Goal: Task Accomplishment & Management: Manage account settings

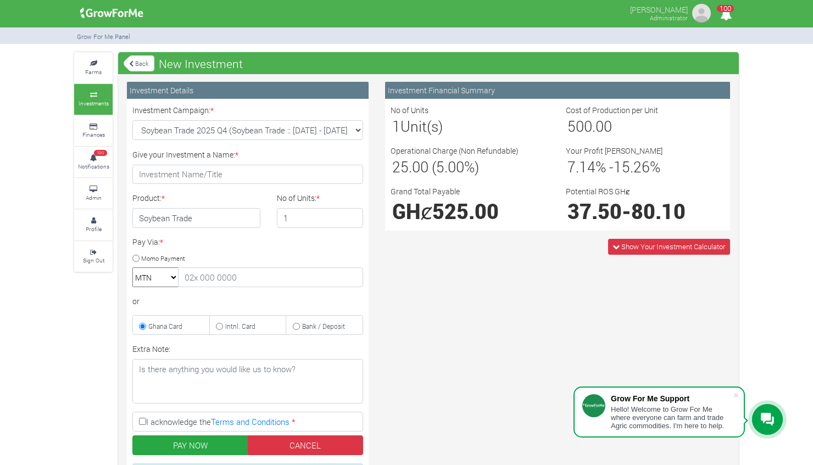
select select "44"
click at [98, 203] on link "Admin" at bounding box center [93, 194] width 38 height 30
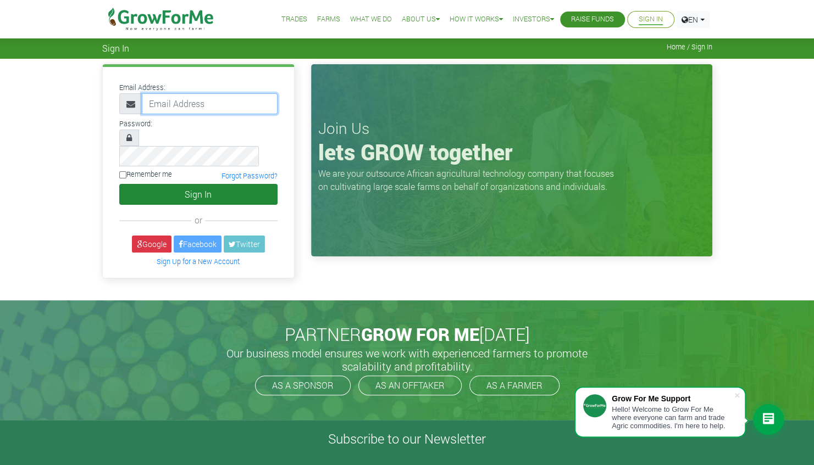
type input "linda@growforme.com"
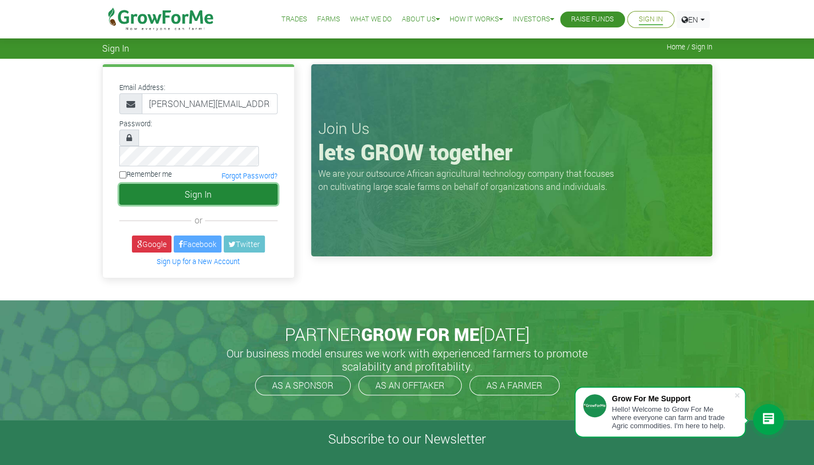
click at [252, 184] on button "Sign In" at bounding box center [198, 194] width 158 height 21
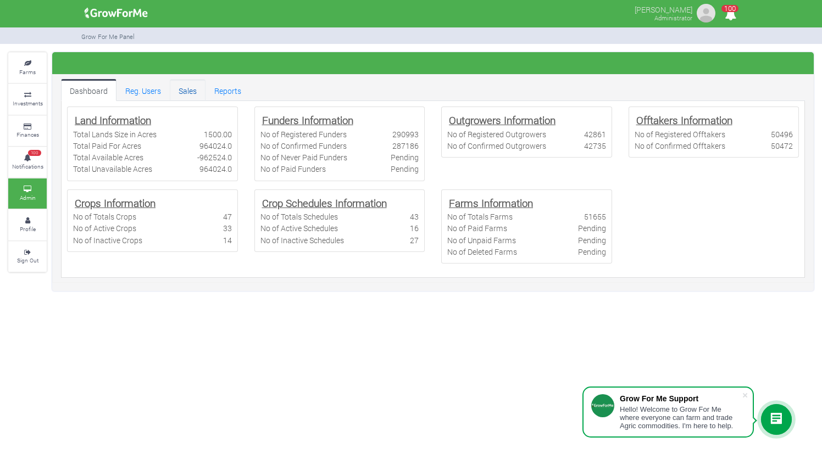
click at [191, 92] on link "Sales" at bounding box center [188, 90] width 36 height 22
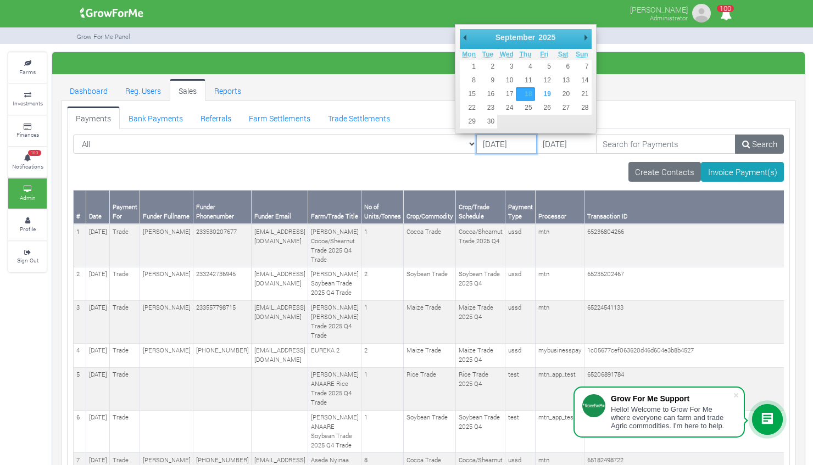
click at [476, 144] on input "[DATE]" at bounding box center [506, 145] width 60 height 20
type input "[DATE]"
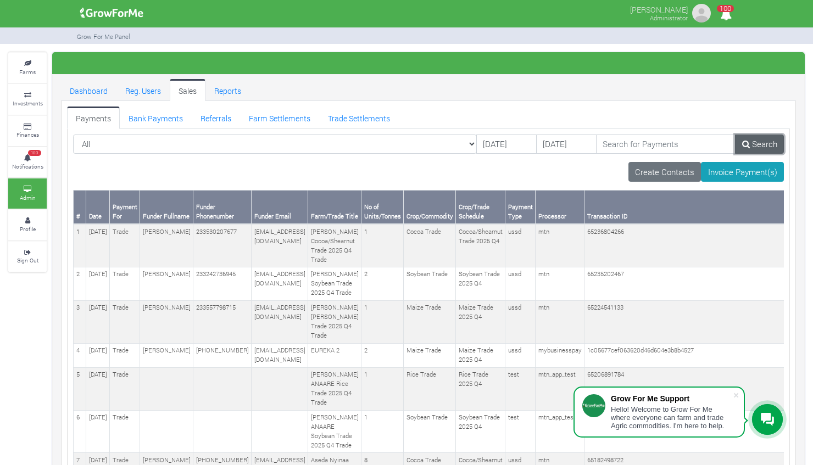
click at [754, 143] on link "Search" at bounding box center [759, 145] width 49 height 20
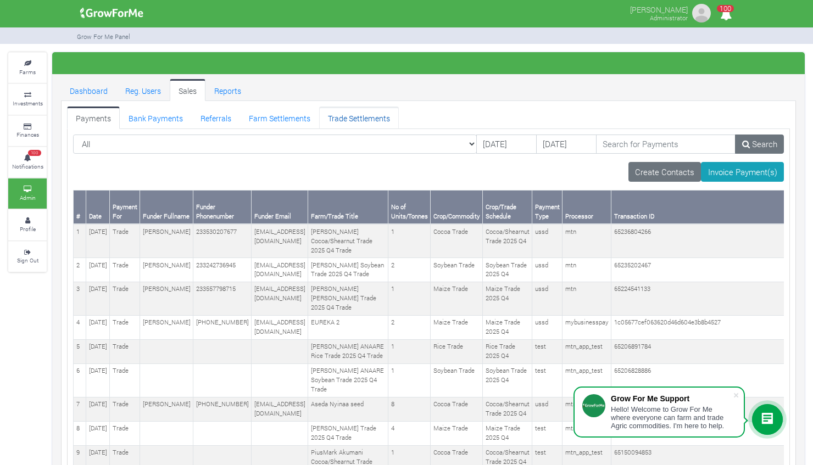
click at [375, 118] on link "Trade Settlements" at bounding box center [359, 118] width 80 height 22
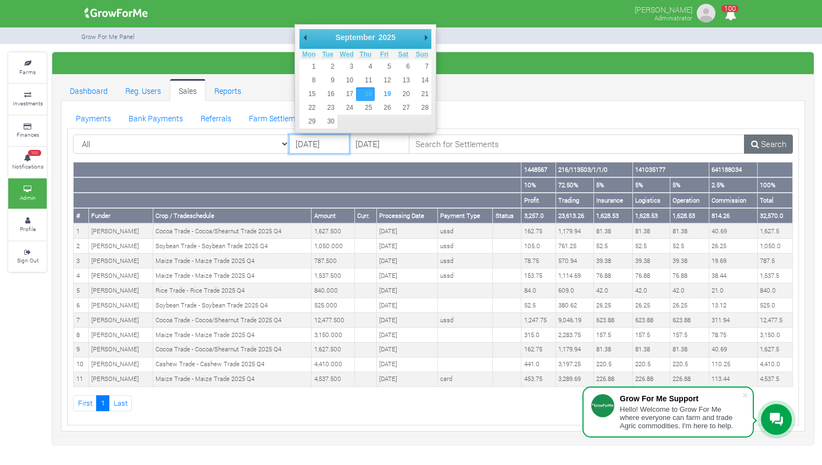
click at [306, 142] on input "18/09/2025" at bounding box center [319, 145] width 60 height 20
type input "01/09/2025"
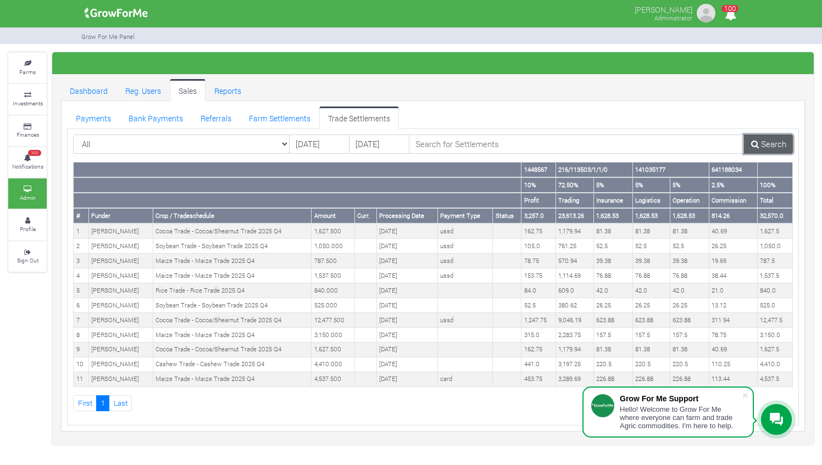
click at [758, 145] on icon at bounding box center [755, 144] width 8 height 8
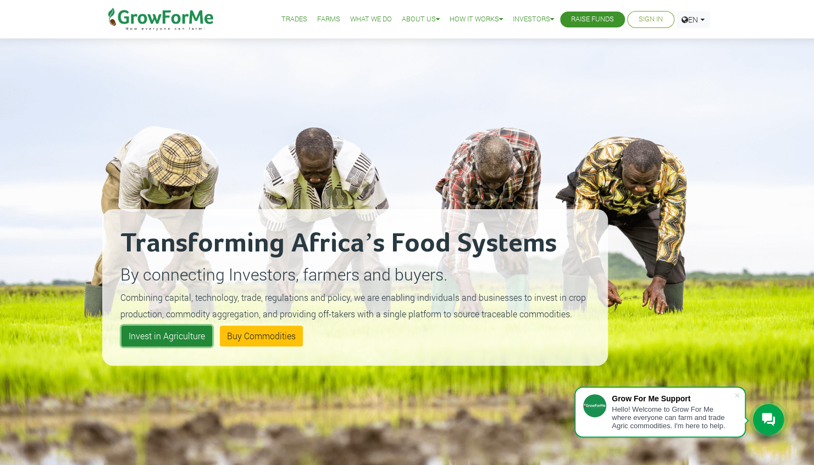
click at [155, 337] on link "Invest in Agriculture" at bounding box center [166, 336] width 91 height 21
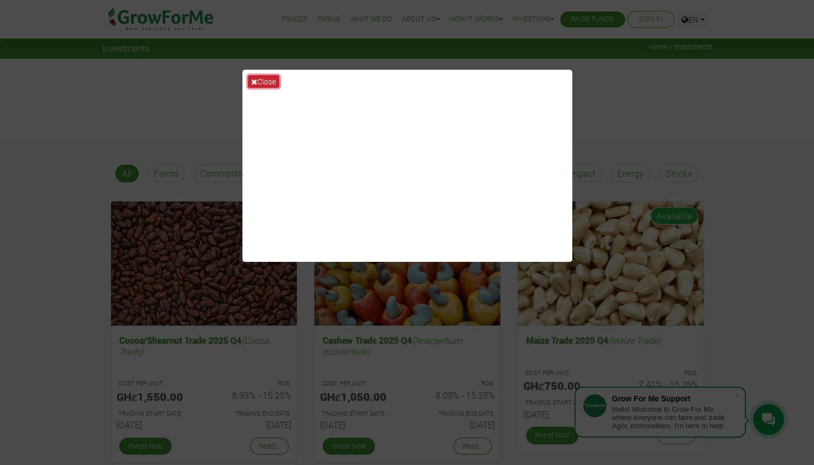
click at [249, 82] on button "Close" at bounding box center [263, 81] width 31 height 13
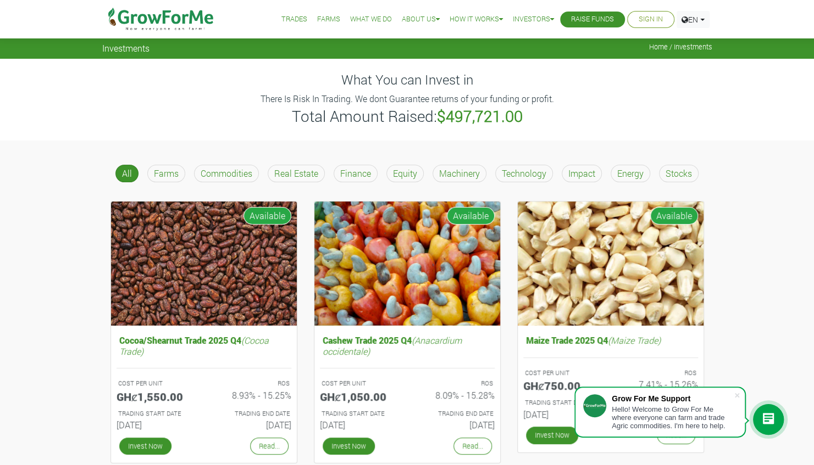
click at [582, 18] on link "Raise Funds" at bounding box center [592, 20] width 43 height 12
click at [739, 399] on span at bounding box center [736, 395] width 11 height 11
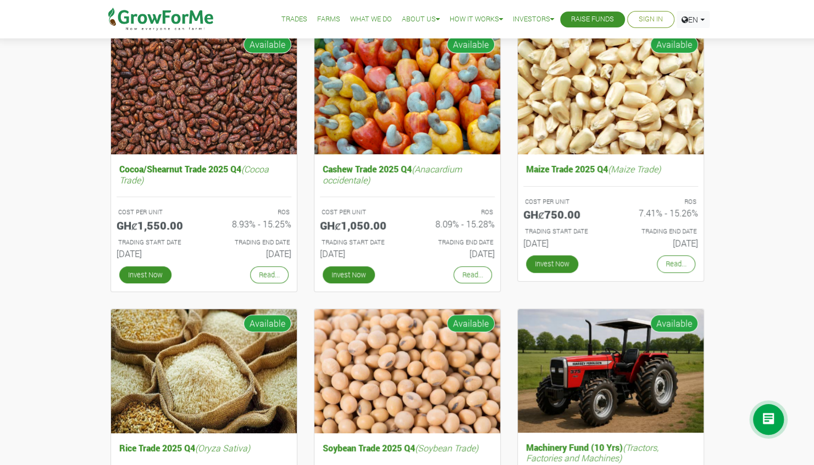
scroll to position [172, 0]
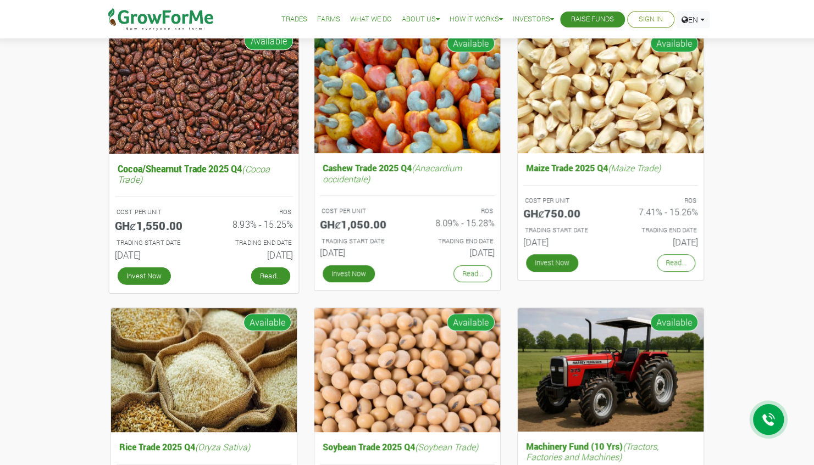
click at [270, 272] on link "Read..." at bounding box center [269, 276] width 39 height 18
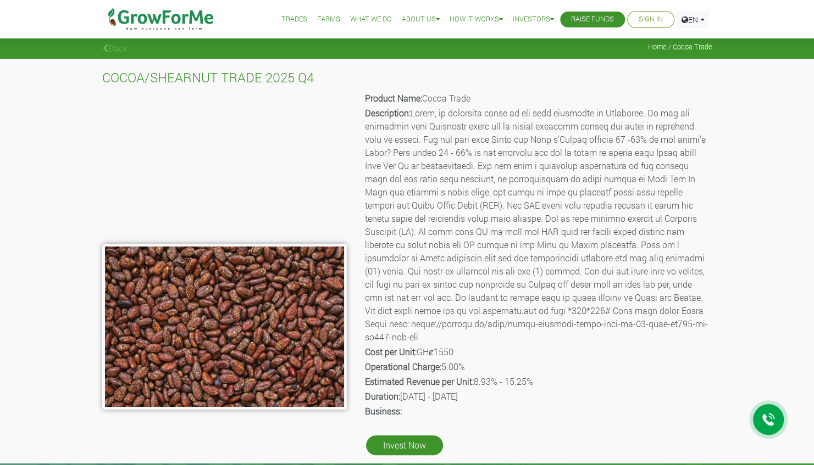
click at [583, 16] on link "Raise Funds" at bounding box center [592, 20] width 43 height 12
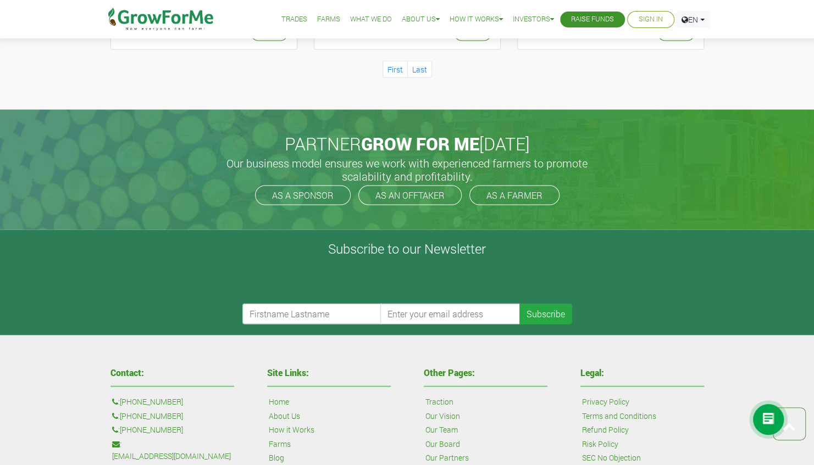
scroll to position [1240, 0]
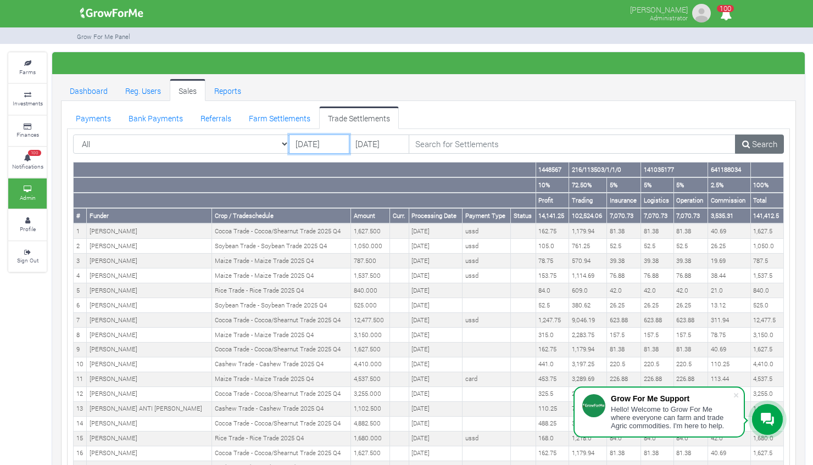
click at [334, 146] on input "[DATE]" at bounding box center [319, 145] width 60 height 20
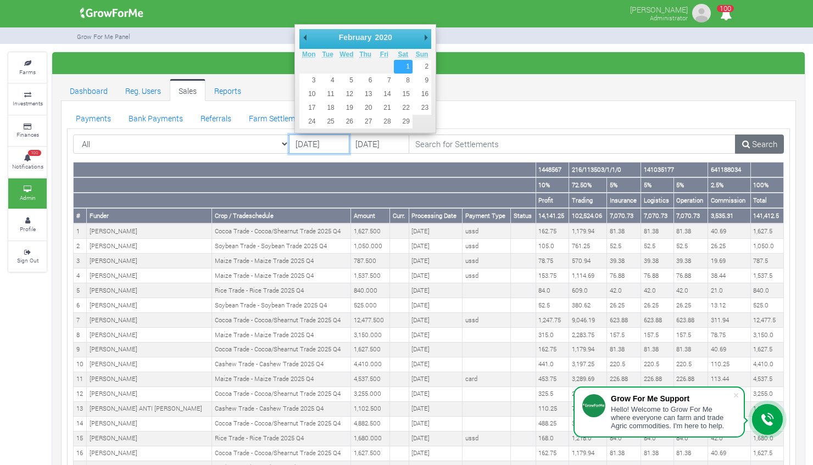
type input "01/02/2020"
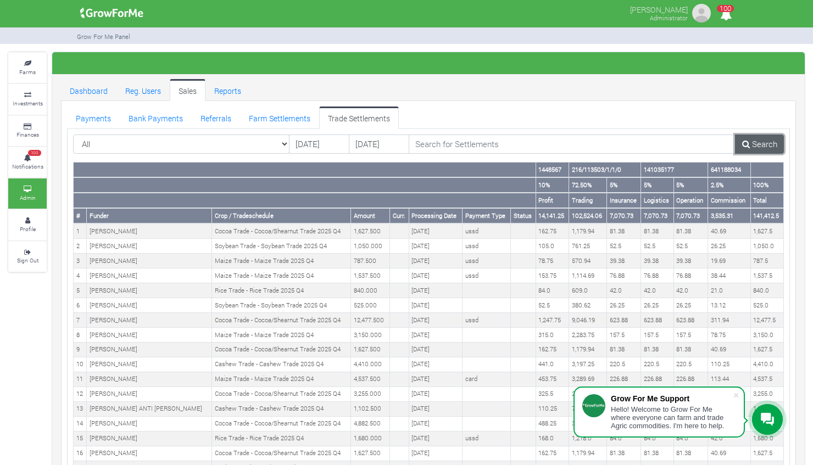
click at [772, 143] on link "Search" at bounding box center [759, 145] width 49 height 20
click at [92, 113] on link "Payments" at bounding box center [93, 118] width 53 height 22
click at [337, 147] on input "01/09/2025" at bounding box center [319, 145] width 60 height 20
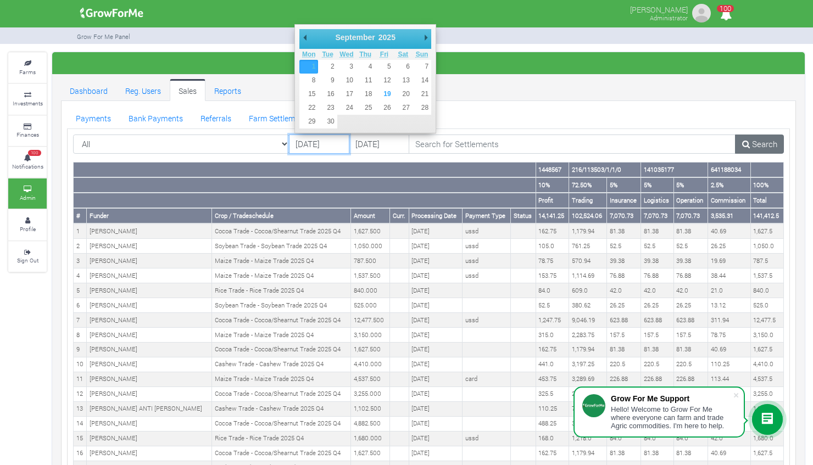
type input "[DATE]"
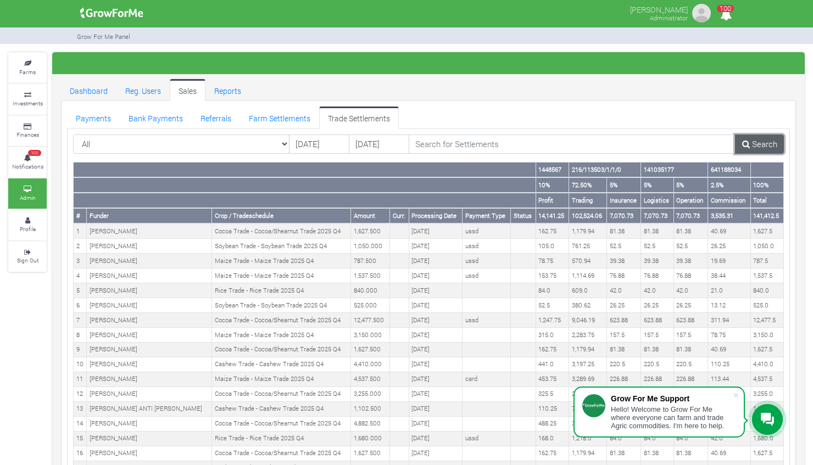
click at [761, 142] on link "Search" at bounding box center [759, 145] width 49 height 20
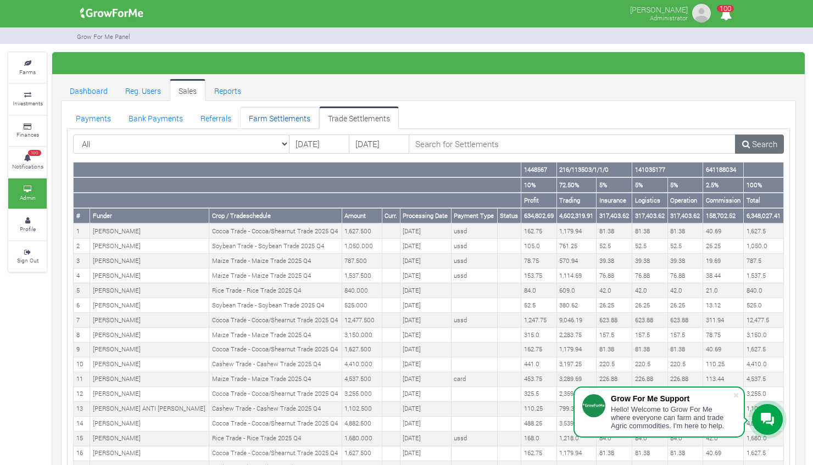
click at [264, 108] on link "Farm Settlements" at bounding box center [279, 118] width 79 height 22
click at [266, 122] on link "Farm Settlements" at bounding box center [279, 118] width 79 height 22
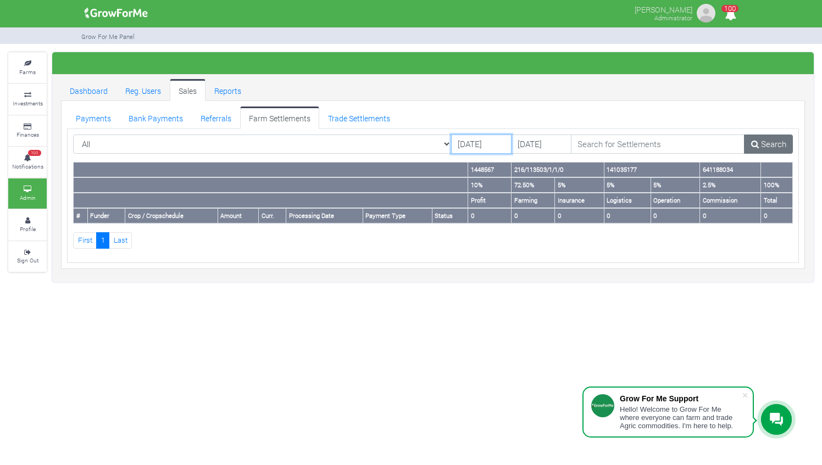
click at [476, 148] on input "18/09/2025" at bounding box center [481, 145] width 60 height 20
click at [761, 145] on link "Search" at bounding box center [768, 145] width 49 height 20
click at [458, 143] on input "08/01/2020" at bounding box center [481, 145] width 60 height 20
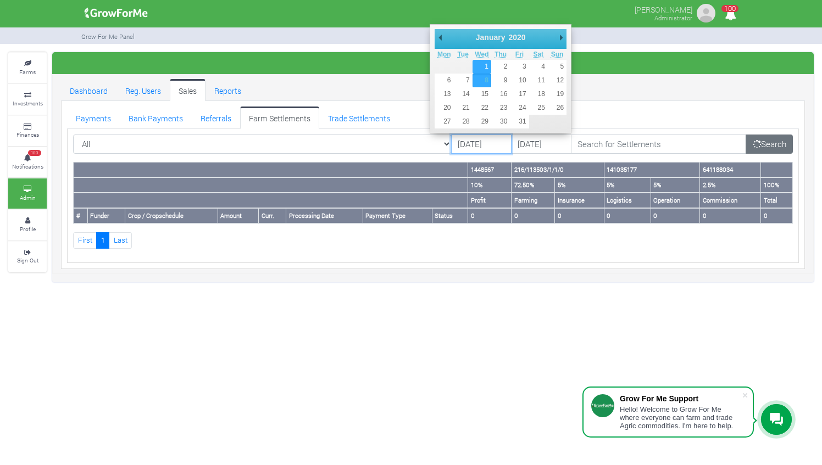
type input "01/01/2020"
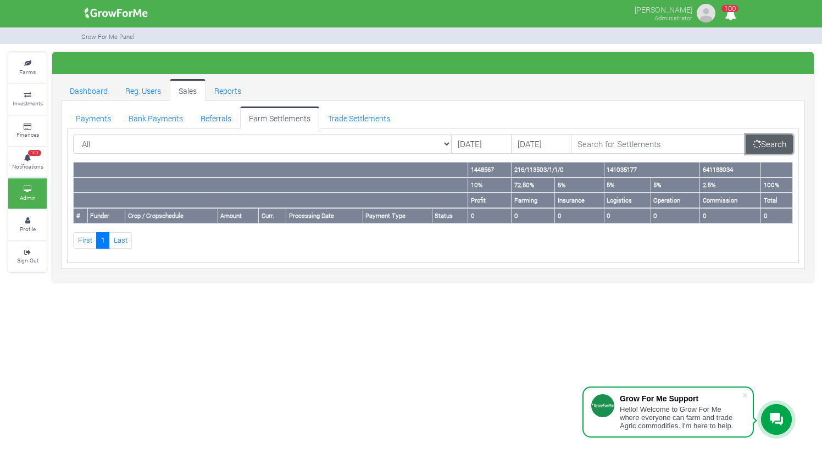
click at [772, 143] on link "Search" at bounding box center [768, 145] width 47 height 20
click at [511, 141] on input "[DATE]" at bounding box center [541, 145] width 60 height 20
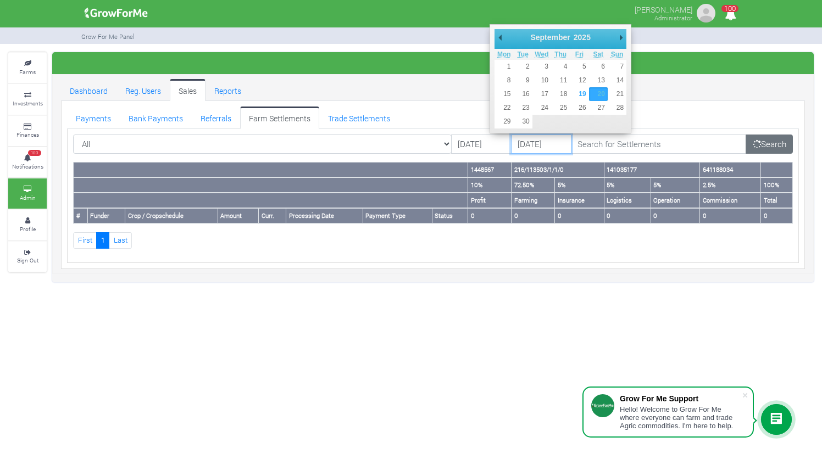
click at [511, 143] on input "01/09/2025" at bounding box center [541, 145] width 60 height 20
click at [529, 142] on input "01/02/2025" at bounding box center [541, 145] width 60 height 20
click at [513, 144] on input "01/02/2021" at bounding box center [541, 145] width 60 height 20
type input "01/01/2021"
click at [758, 143] on icon at bounding box center [756, 144] width 9 height 9
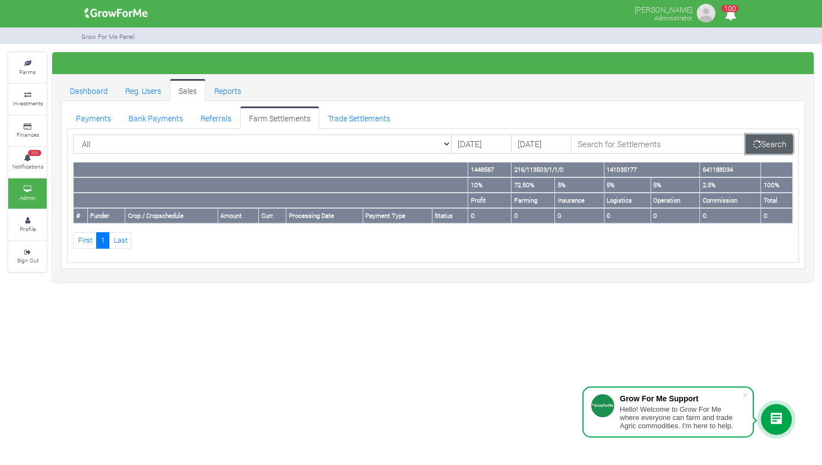
click at [760, 143] on link "Search" at bounding box center [768, 145] width 47 height 20
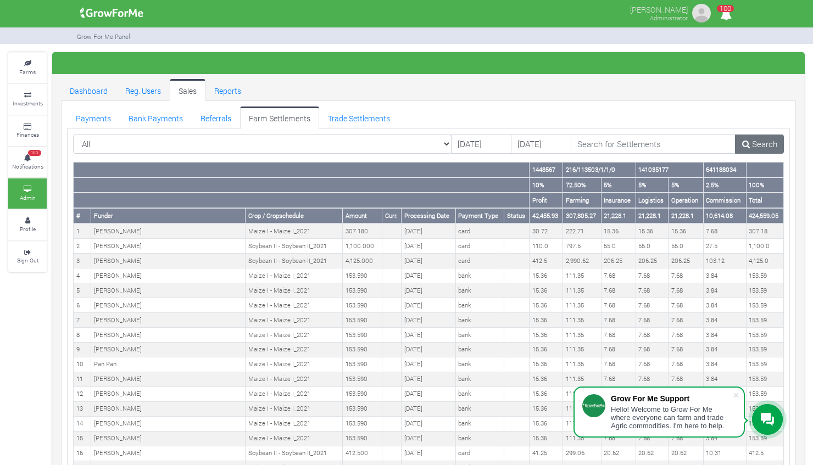
click at [760, 109] on ul "Payments Bank Payments Referrals Farm Settlements Trade Settlements" at bounding box center [428, 118] width 723 height 22
click at [472, 141] on input "[DATE]" at bounding box center [481, 145] width 60 height 20
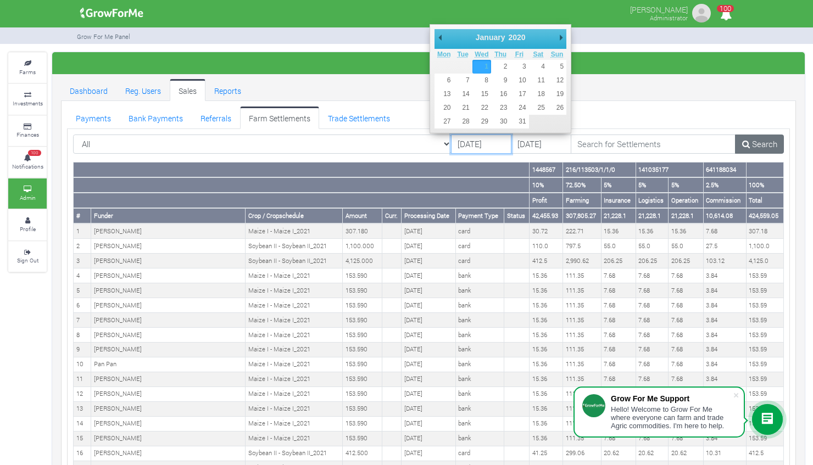
type input "[DATE]"
click at [533, 144] on input "[DATE]" at bounding box center [541, 145] width 60 height 20
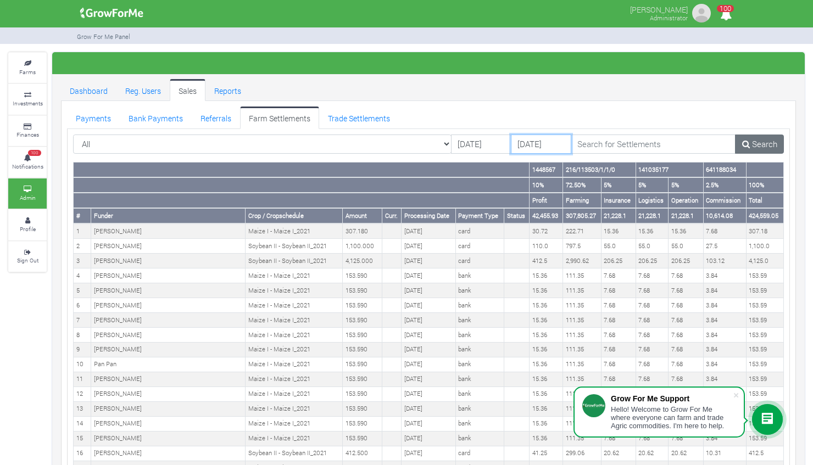
click at [534, 142] on input "[DATE]" at bounding box center [541, 145] width 60 height 20
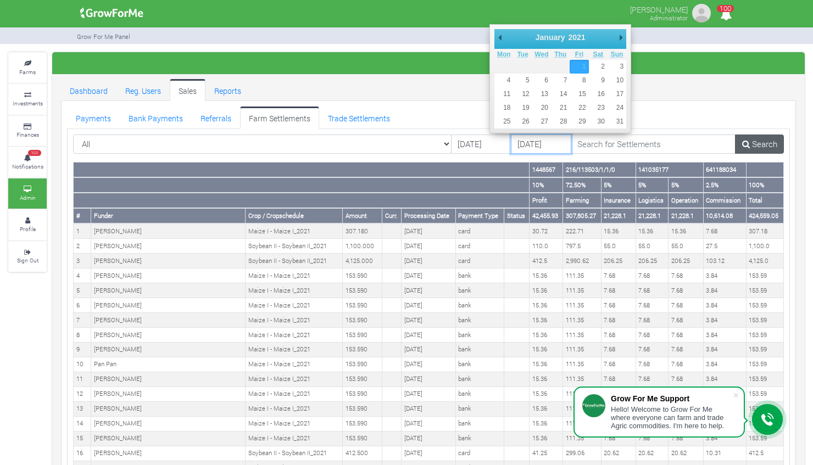
type input "01/01/2023"
click at [757, 145] on link "Search" at bounding box center [759, 145] width 49 height 20
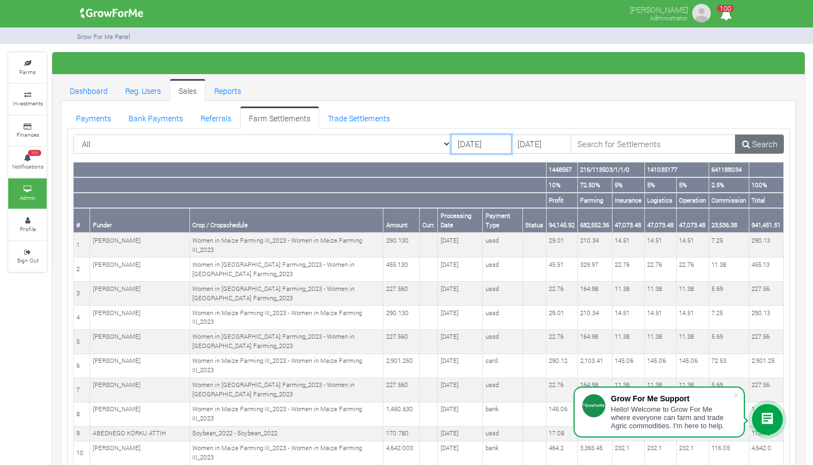
click at [463, 140] on input "[DATE]" at bounding box center [481, 145] width 60 height 20
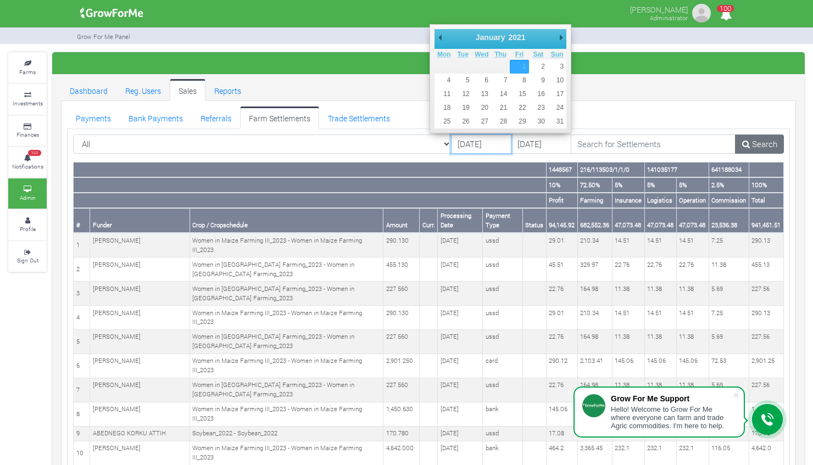
type input "01/01/2023"
click at [527, 146] on body "Grow For Me Support Hello! Welcome to Grow For Me where everyone can farm and t…" at bounding box center [406, 232] width 813 height 465
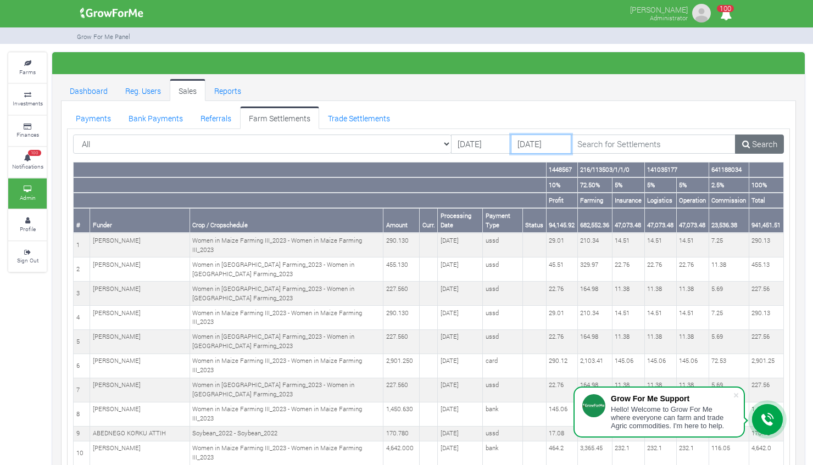
click at [531, 143] on input "01/01/2023" at bounding box center [541, 145] width 60 height 20
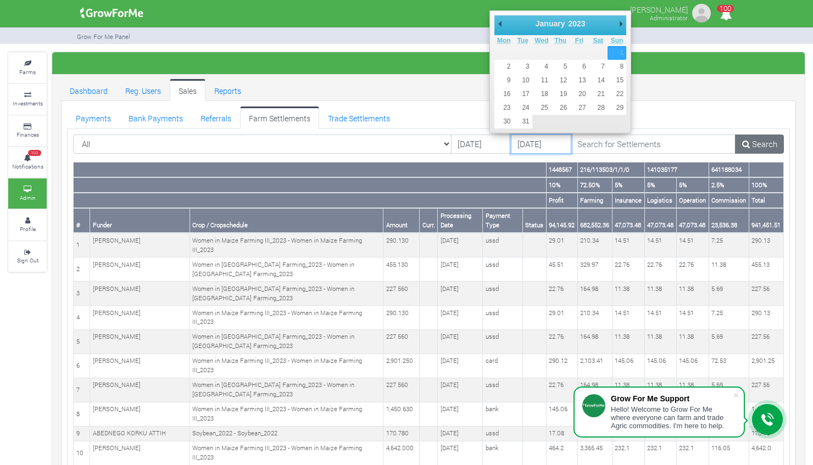
click at [511, 147] on input "01/01/2025" at bounding box center [541, 145] width 60 height 20
click at [511, 144] on input "[DATE]" at bounding box center [541, 145] width 60 height 20
click at [760, 147] on link "Search" at bounding box center [759, 145] width 49 height 20
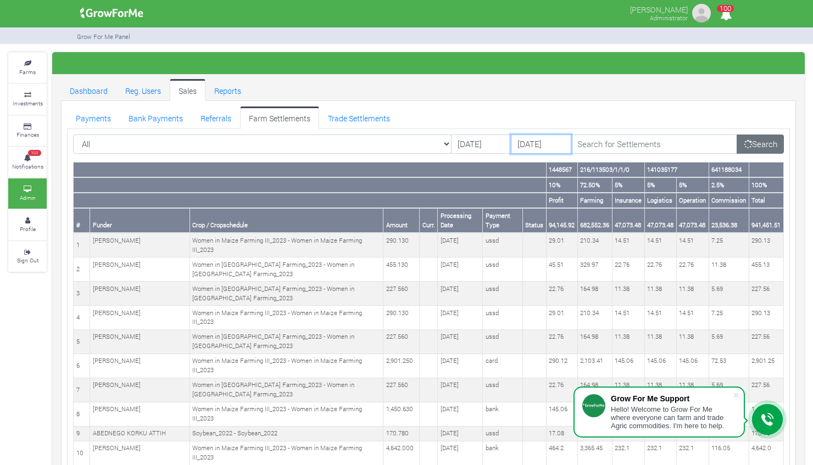
click at [535, 142] on input "[DATE]" at bounding box center [541, 145] width 60 height 20
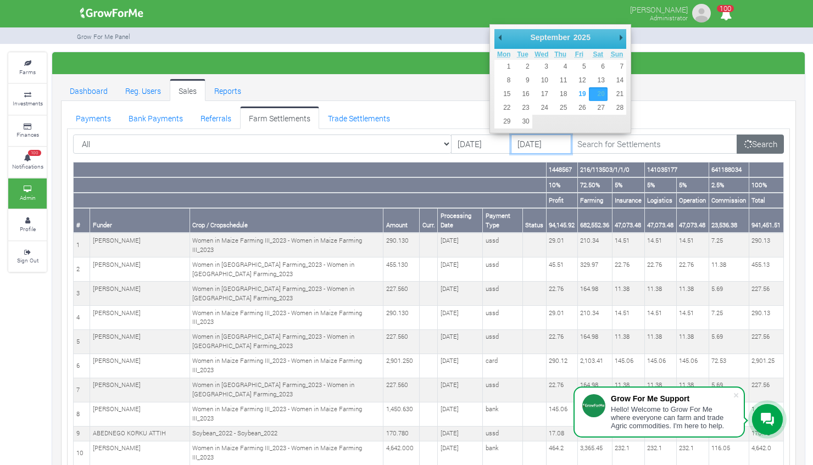
click at [511, 148] on input "20/09/2024" at bounding box center [541, 145] width 60 height 20
click at [511, 146] on input "20/01/2024" at bounding box center [541, 145] width 60 height 20
type input "01/01/2024"
click at [759, 145] on link "Search" at bounding box center [760, 145] width 47 height 20
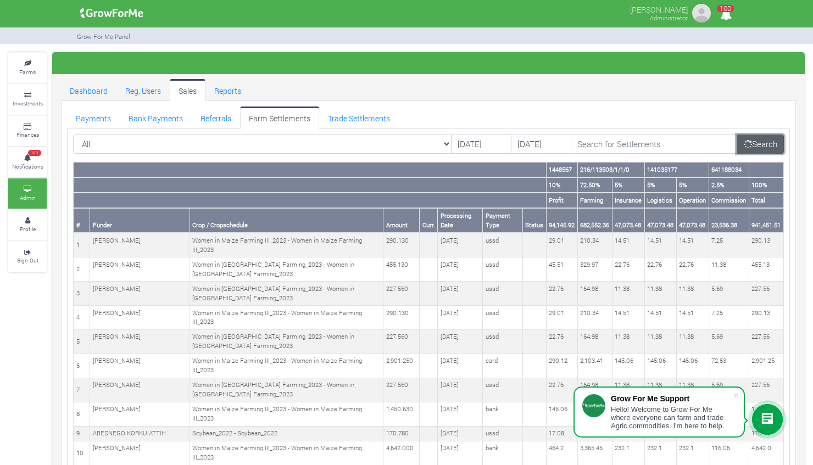
click at [761, 144] on link "Search" at bounding box center [760, 145] width 47 height 20
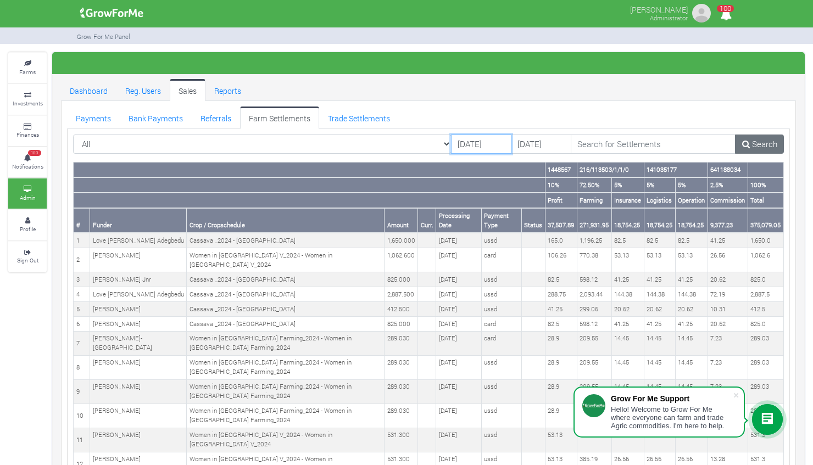
click at [470, 145] on input "[DATE]" at bounding box center [481, 145] width 60 height 20
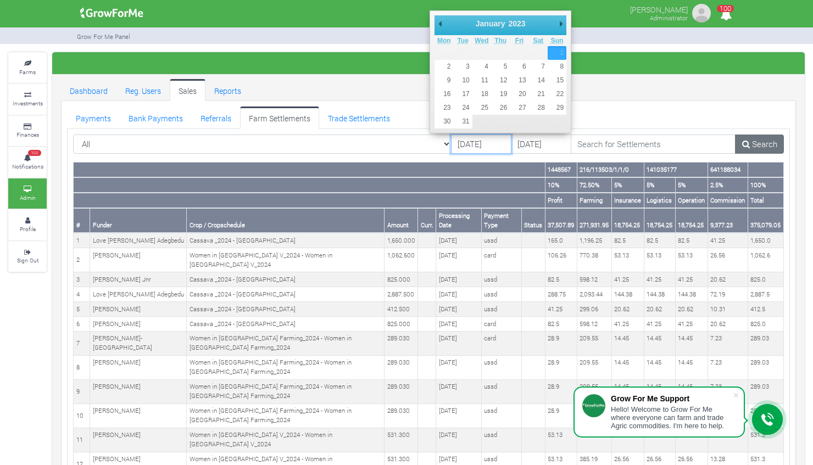
type input "[DATE]"
click at [536, 146] on input "[DATE]" at bounding box center [541, 145] width 60 height 20
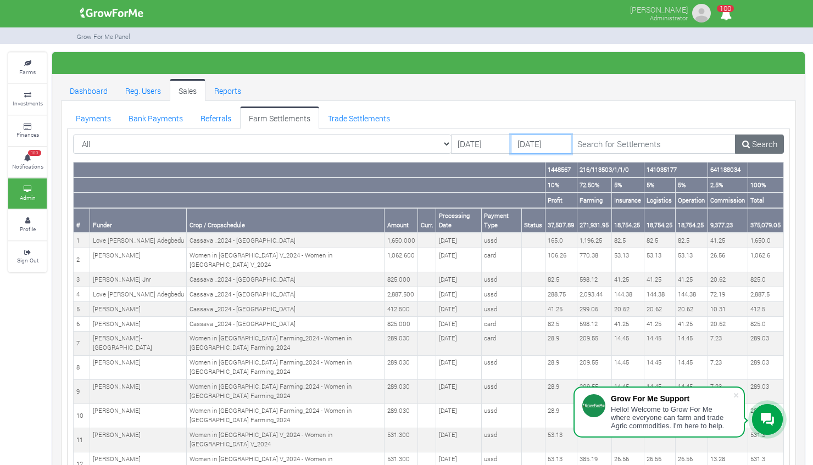
click at [537, 146] on input "[DATE]" at bounding box center [541, 145] width 60 height 20
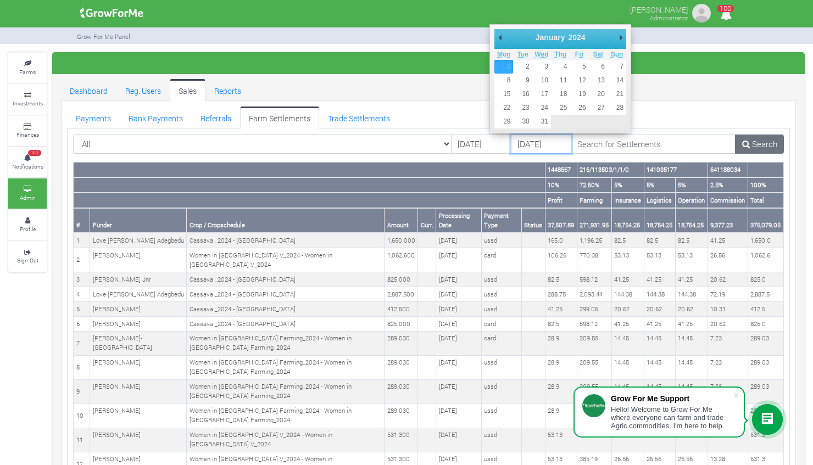
click at [513, 145] on input "01/01/2025" at bounding box center [541, 145] width 60 height 20
click at [511, 144] on input "01/09/2025" at bounding box center [541, 145] width 60 height 20
type input "[DATE]"
click at [760, 144] on link "Search" at bounding box center [759, 145] width 49 height 20
